Goal: Information Seeking & Learning: Learn about a topic

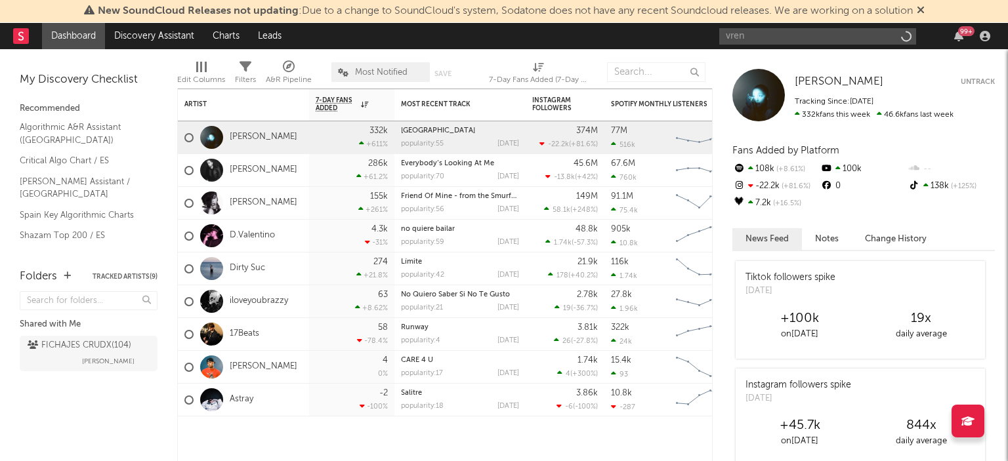
type input "vreno"
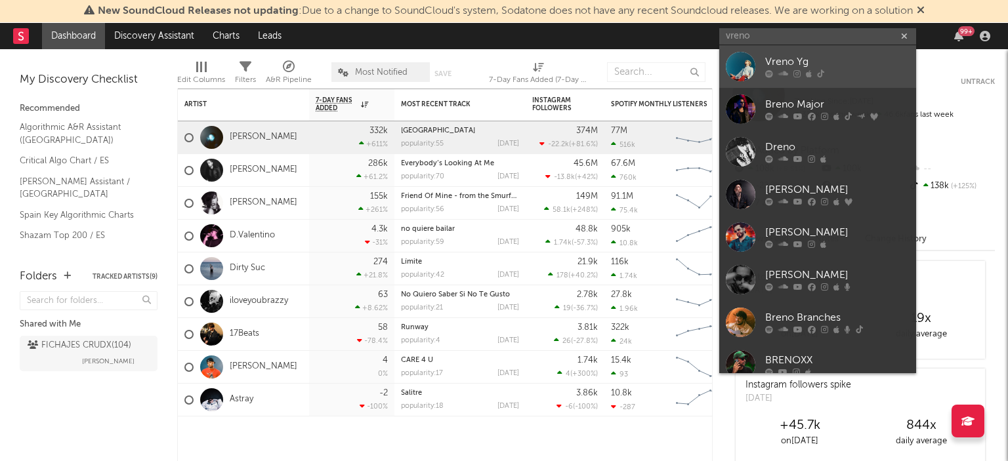
click at [803, 60] on div "Vreno Yg" at bounding box center [837, 62] width 144 height 16
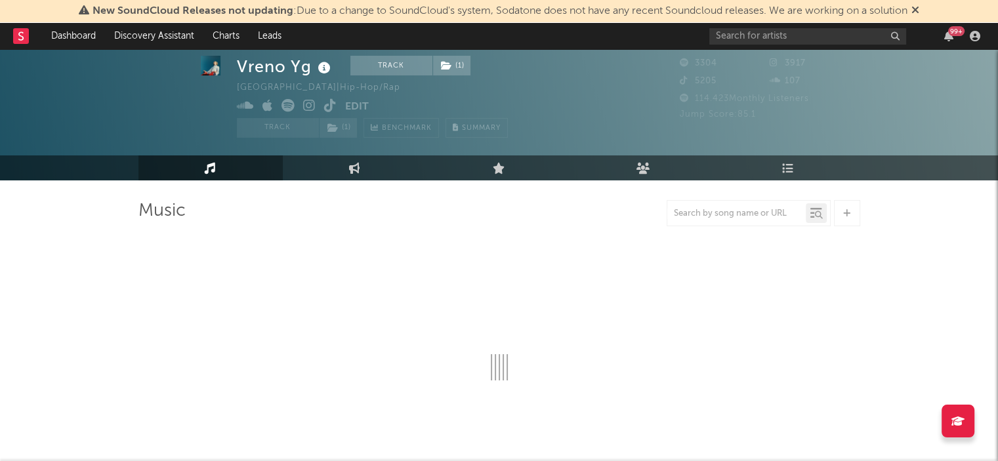
select select "1w"
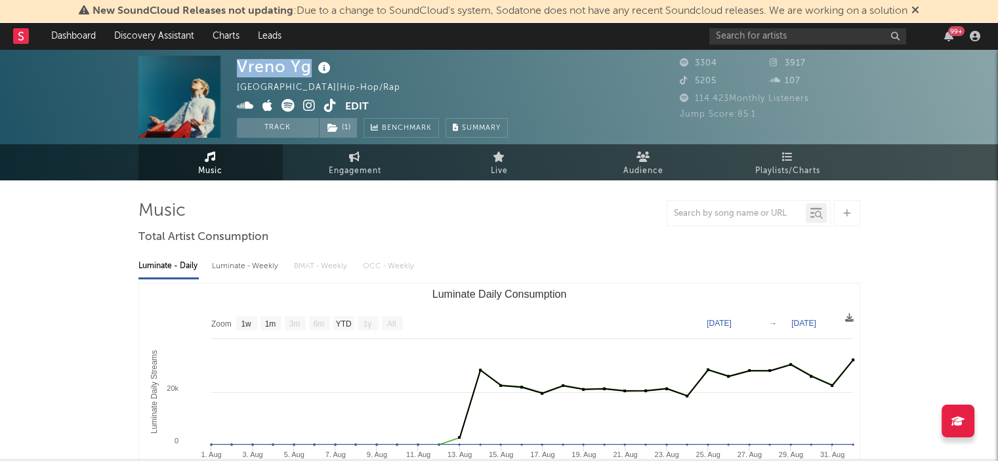
drag, startPoint x: 311, startPoint y: 69, endPoint x: 210, endPoint y: 62, distance: 101.3
click at [210, 62] on div "Vreno Yg Spain | Hip-Hop/Rap Edit Track ( 1 ) Benchmark Summary 3304 3917 5205 …" at bounding box center [499, 96] width 998 height 95
